Goal: Task Accomplishment & Management: Manage account settings

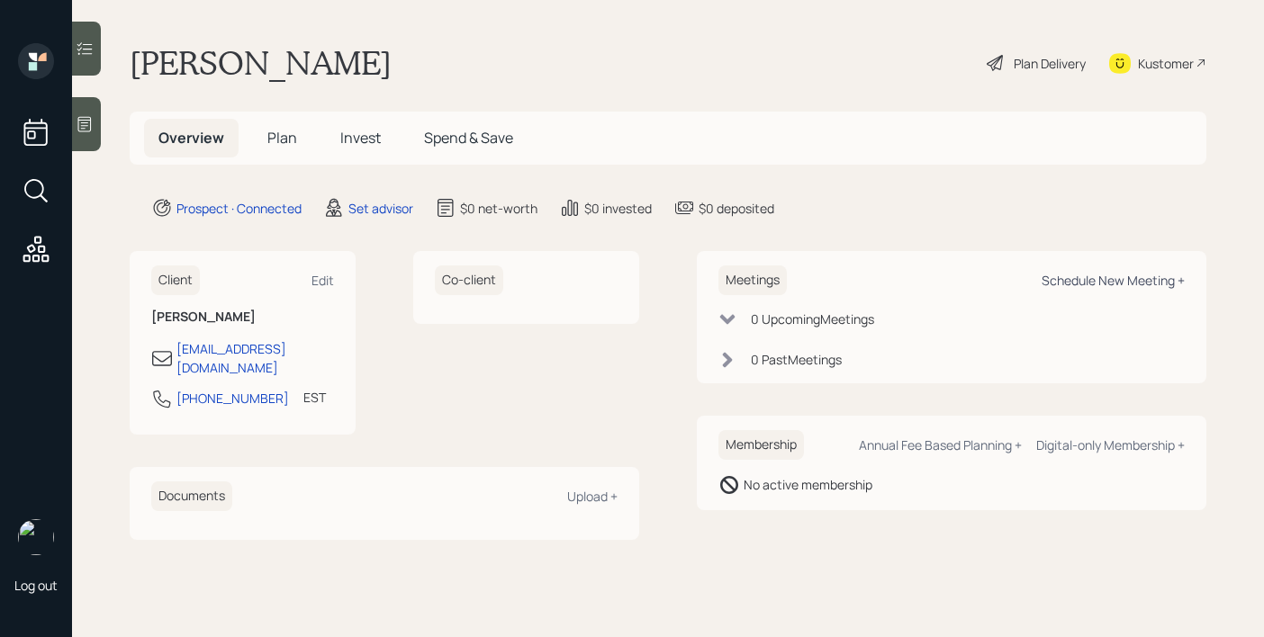
click at [1082, 273] on div "Schedule New Meeting +" at bounding box center [1112, 280] width 143 height 17
select select "round-[PERSON_NAME]"
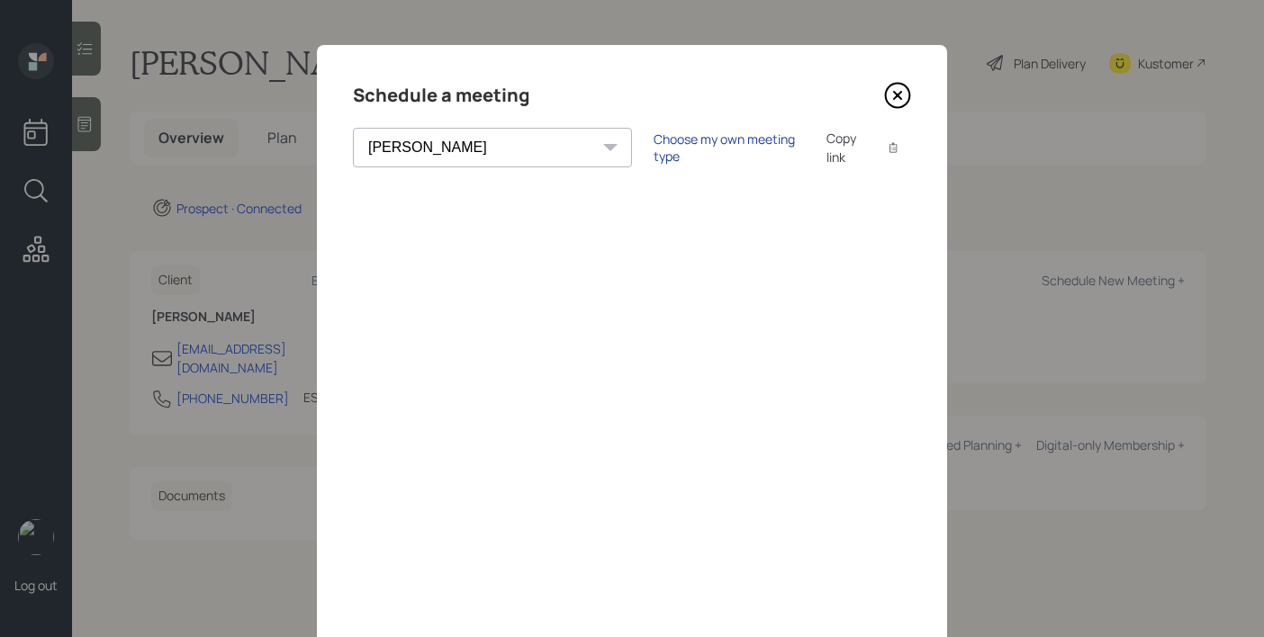
click at [653, 150] on div "Choose my own meeting type" at bounding box center [728, 148] width 151 height 34
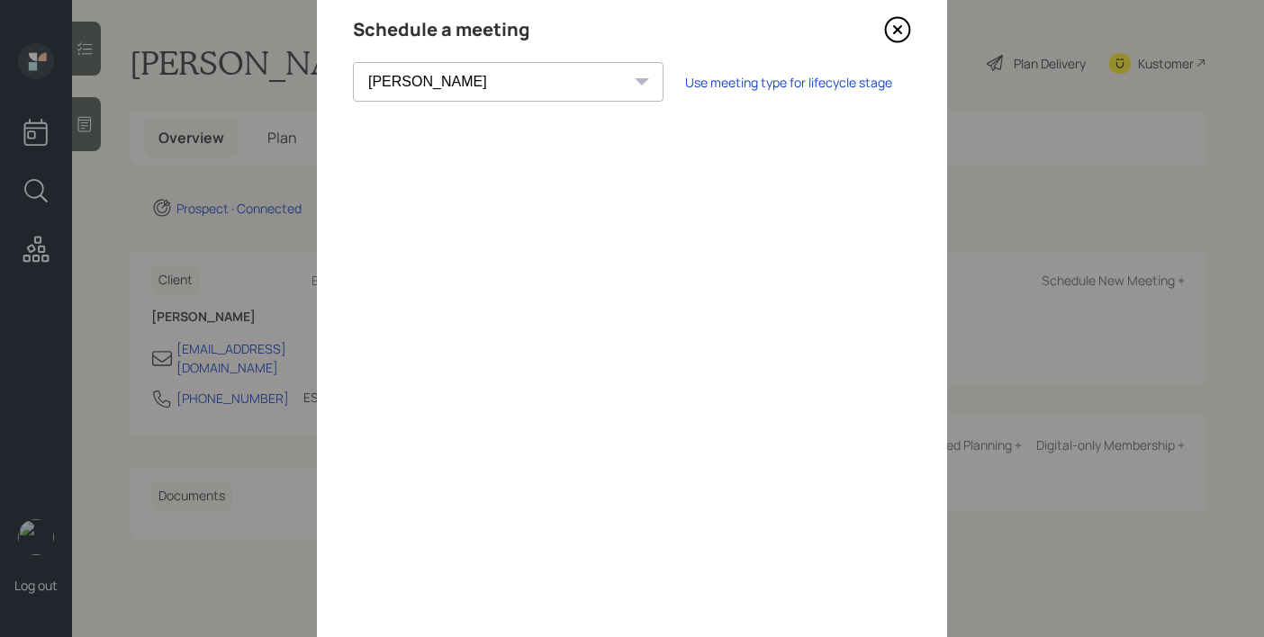
scroll to position [56, 0]
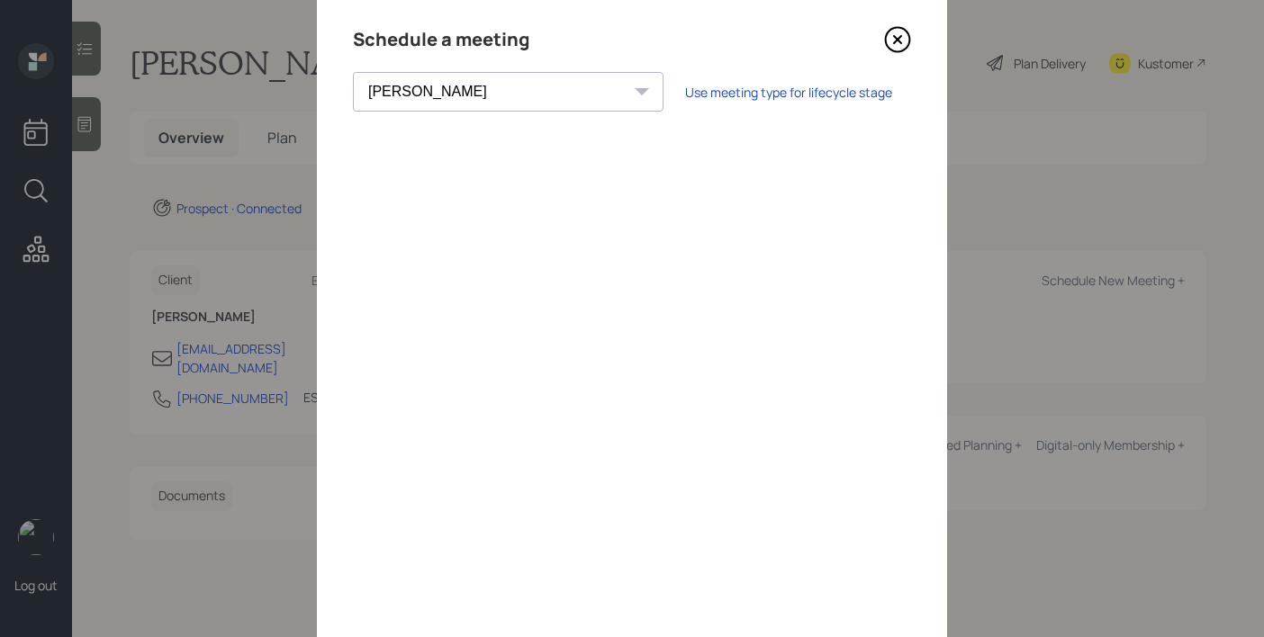
click at [902, 34] on icon at bounding box center [897, 39] width 27 height 27
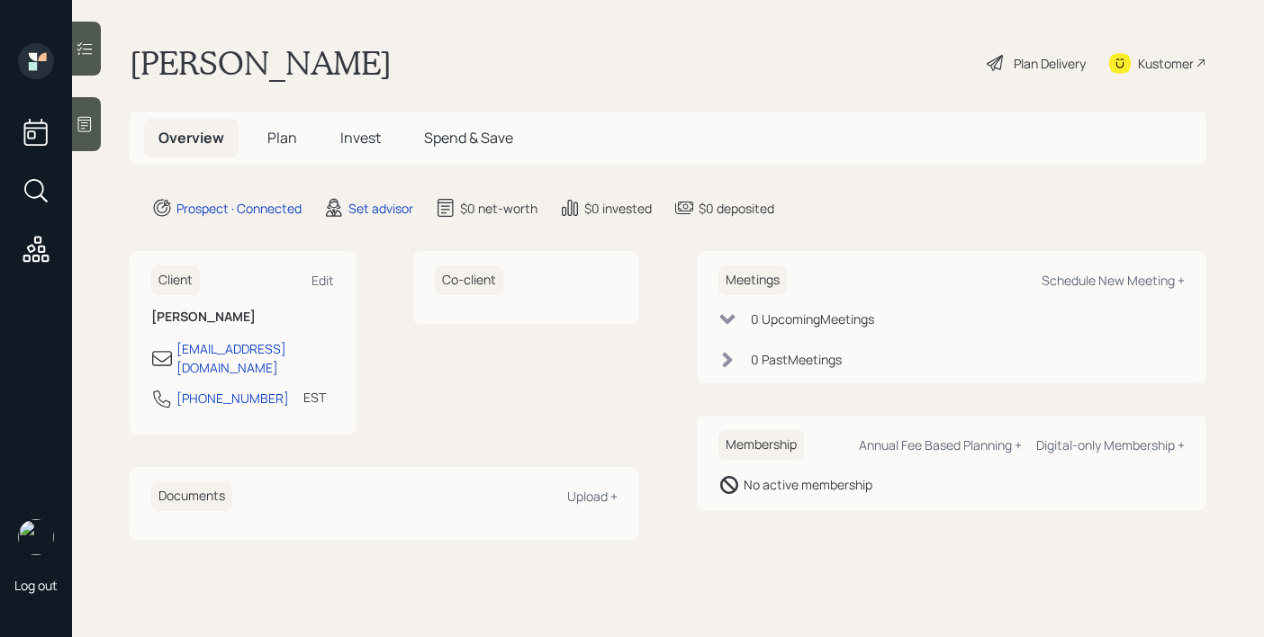
click at [91, 118] on icon at bounding box center [85, 124] width 14 height 15
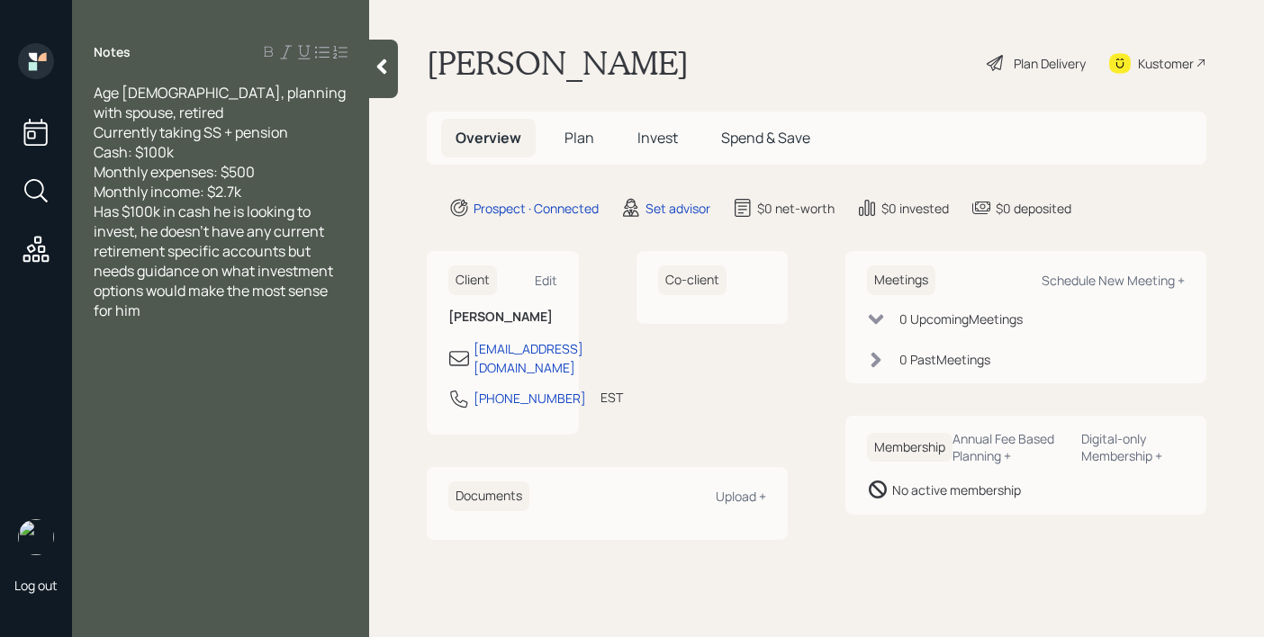
click at [269, 182] on div "Monthly income: $2.7k" at bounding box center [221, 192] width 254 height 20
click at [393, 50] on div at bounding box center [383, 69] width 29 height 59
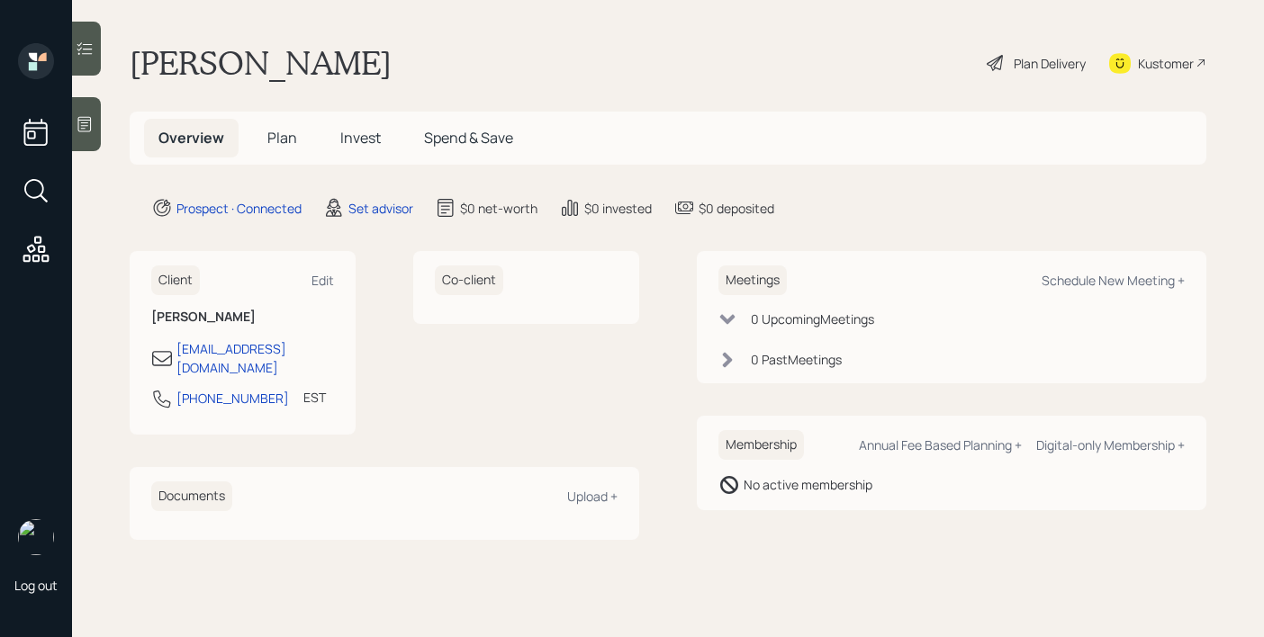
click at [86, 119] on icon at bounding box center [85, 124] width 18 height 18
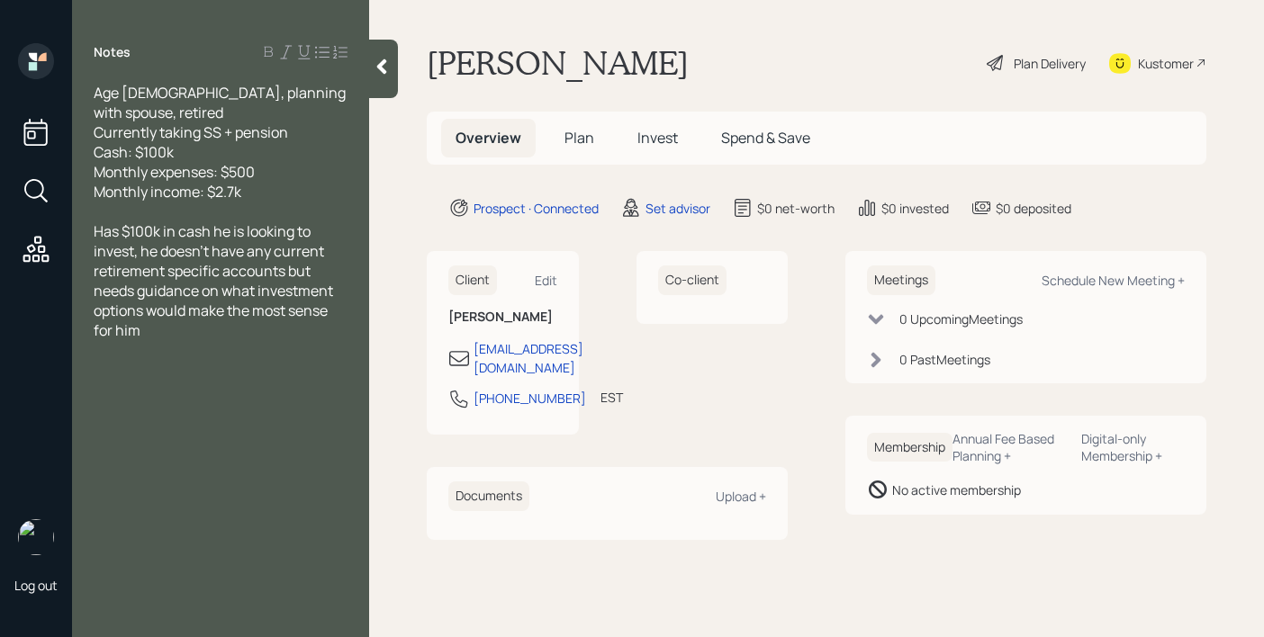
click at [379, 78] on div at bounding box center [383, 69] width 29 height 59
